Goal: Obtain resource: Obtain resource

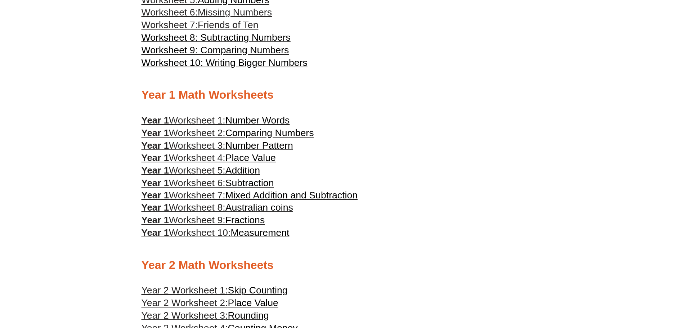
scroll to position [540, 0]
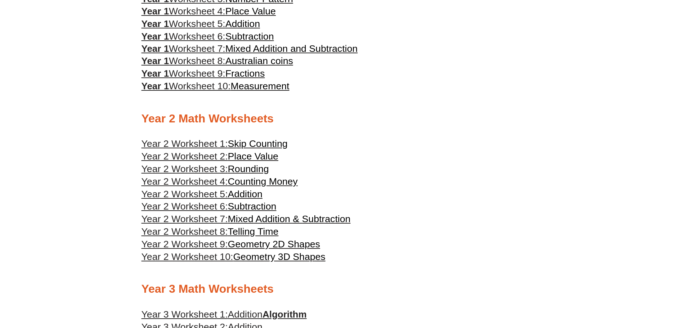
click at [242, 172] on span "Rounding" at bounding box center [248, 169] width 41 height 11
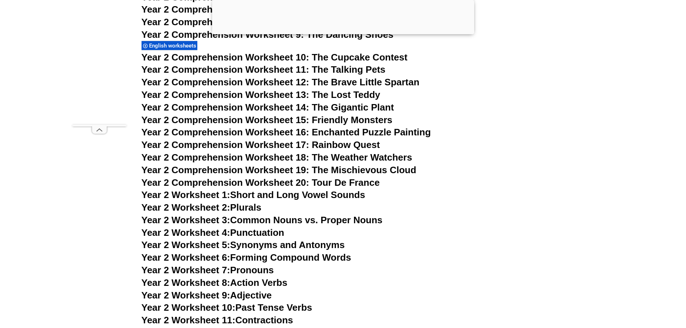
scroll to position [1876, 0]
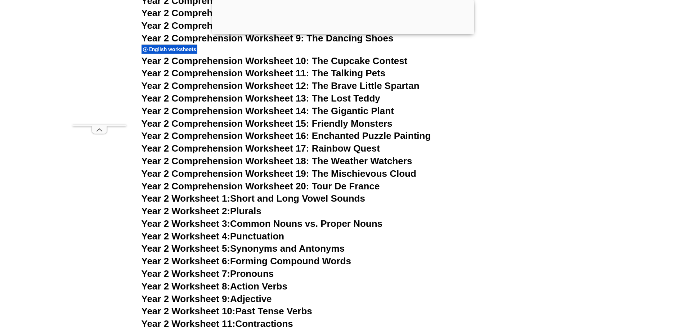
click at [256, 198] on link "Year 2 Worksheet 1: Short and Long Vowel Sounds" at bounding box center [254, 198] width 224 height 11
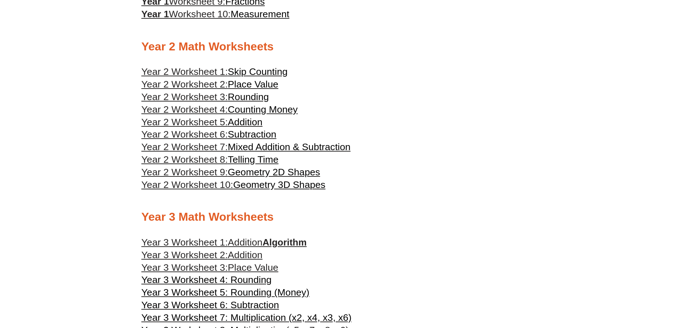
scroll to position [610, 0]
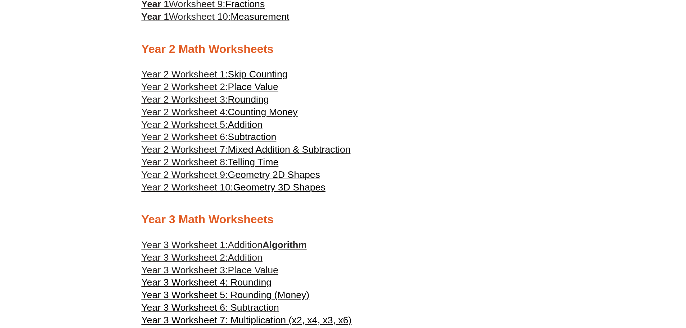
click at [253, 98] on span "Rounding" at bounding box center [248, 99] width 41 height 11
